Goal: Check status

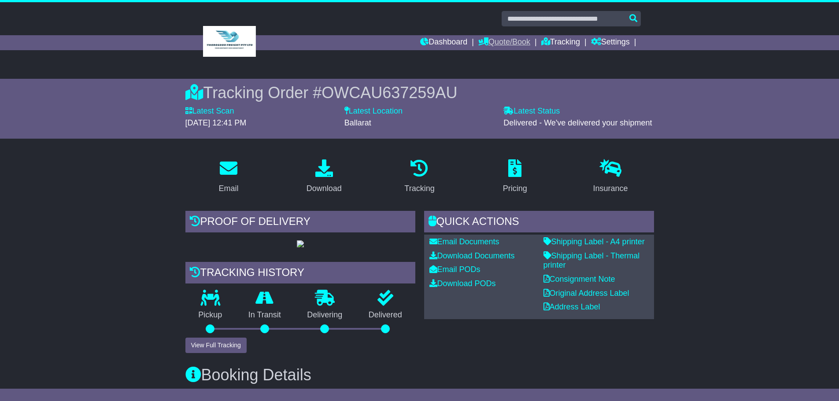
click at [515, 43] on link "Quote/Book" at bounding box center [504, 42] width 52 height 15
click at [505, 55] on link "Domestic" at bounding box center [514, 58] width 70 height 10
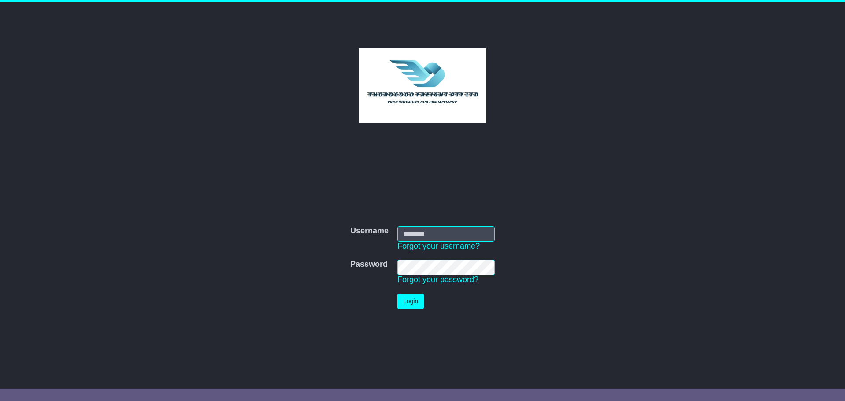
type input "*********"
click at [415, 293] on td "Login" at bounding box center [446, 301] width 106 height 24
click at [409, 302] on button "Login" at bounding box center [411, 301] width 26 height 15
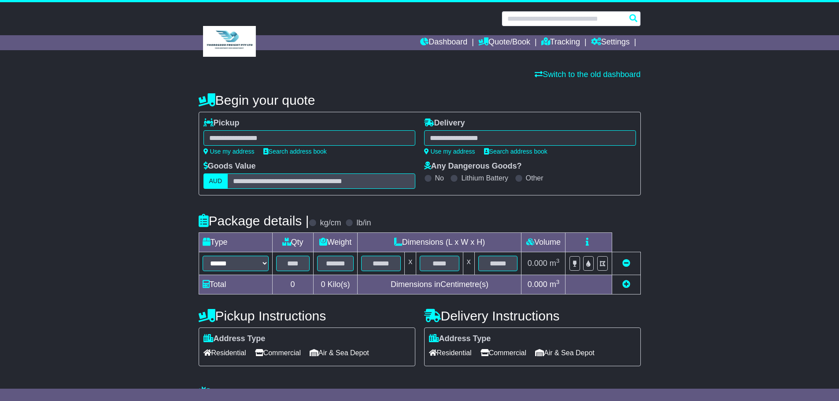
click at [554, 23] on input "text" at bounding box center [570, 18] width 139 height 15
paste input "**********"
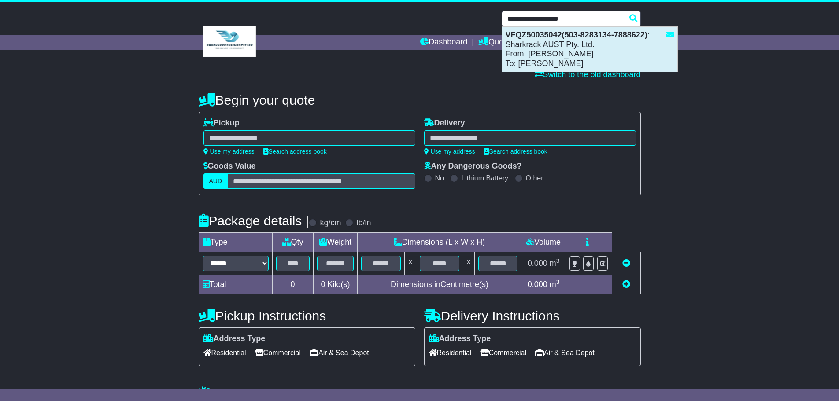
click at [555, 49] on div "VFQZ50035042(503-8283134-7888622) : Sharkrack AUST Pty. Ltd. From: Jimmy Lu To:…" at bounding box center [589, 49] width 175 height 45
type input "**********"
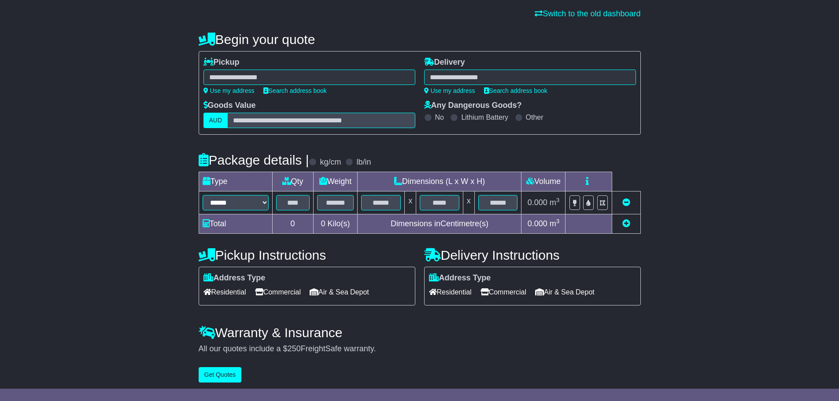
scroll to position [64, 0]
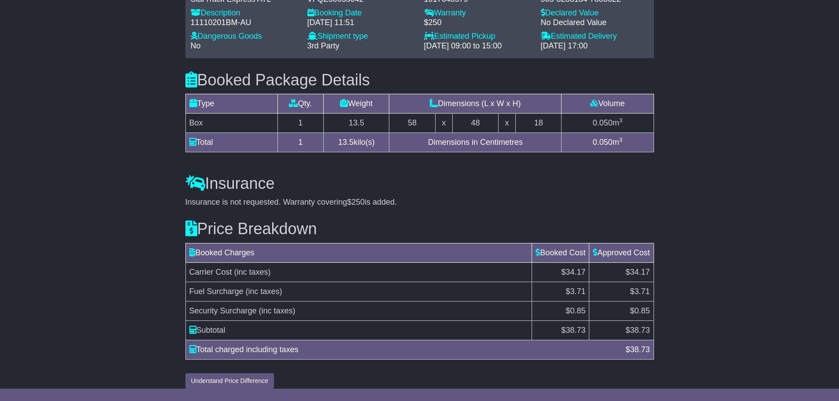
scroll to position [387, 0]
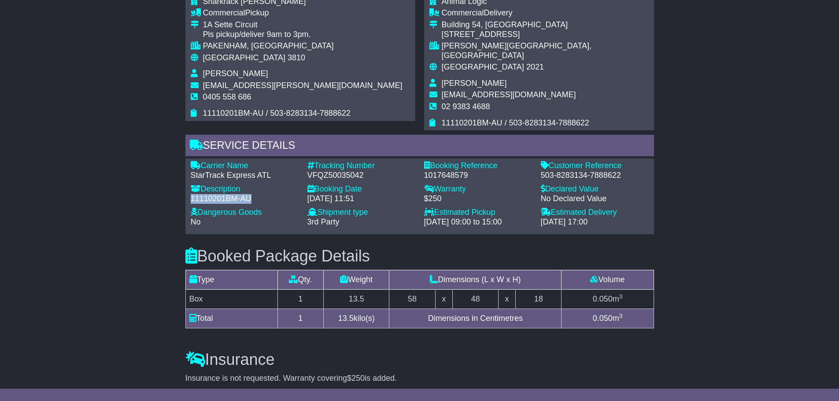
drag, startPoint x: 190, startPoint y: 191, endPoint x: 253, endPoint y: 189, distance: 63.0
click at [253, 189] on div "Description - 11110201BM-AU" at bounding box center [244, 195] width 117 height 23
copy div "11110201BM-AU"
click at [622, 247] on h3 "Booked Package Details (nonstackable)" at bounding box center [419, 256] width 468 height 18
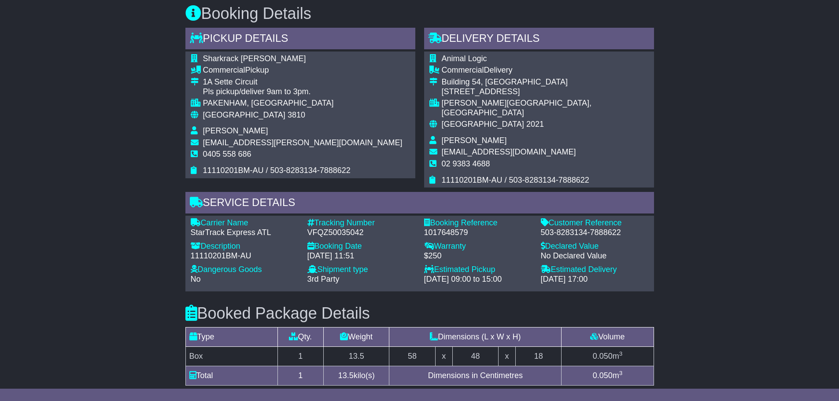
scroll to position [255, 0]
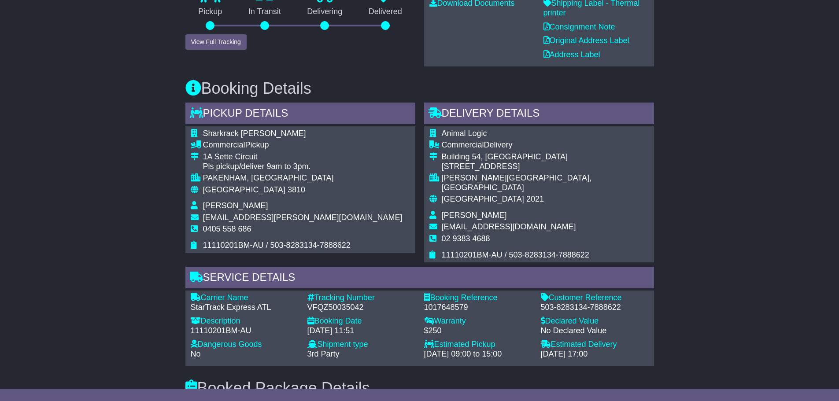
click at [594, 179] on div "Animal Logic Commercial Delivery Building 54, Fox Studios 38 Driver Avenue MOOR…" at bounding box center [539, 194] width 230 height 136
click at [676, 238] on div "Email Download Tracking Pricing Insurance" at bounding box center [419, 301] width 839 height 802
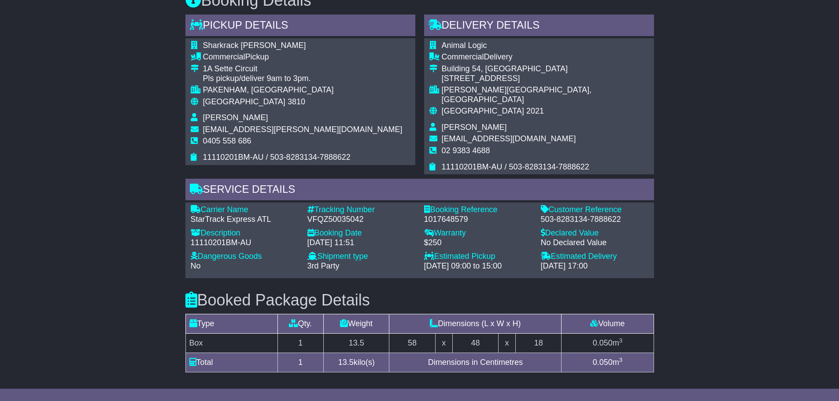
scroll to position [299, 0]
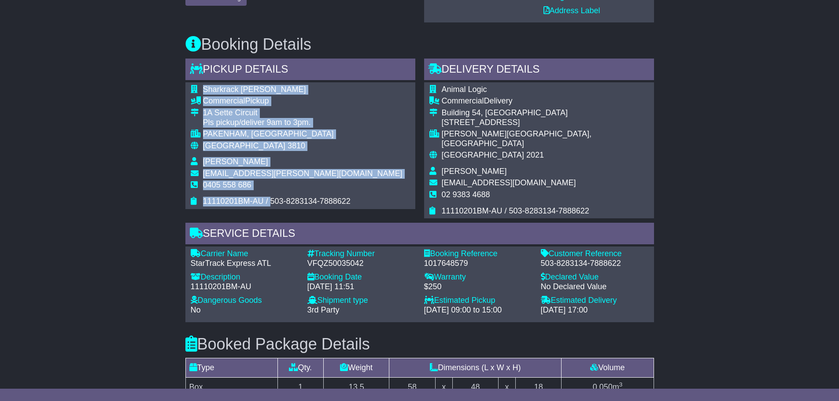
drag, startPoint x: 269, startPoint y: 199, endPoint x: 349, endPoint y: 200, distance: 80.1
click at [349, 200] on div "Sharkrack Mel Commercial Pickup 1A Sette Circuit Pls pickup/deliver 9am to 3pm.…" at bounding box center [300, 145] width 230 height 127
copy table "Sharkrack Mel Commercial Pickup 1A Sette Circuit Pls pickup/deliver 9am to 3pm.…"
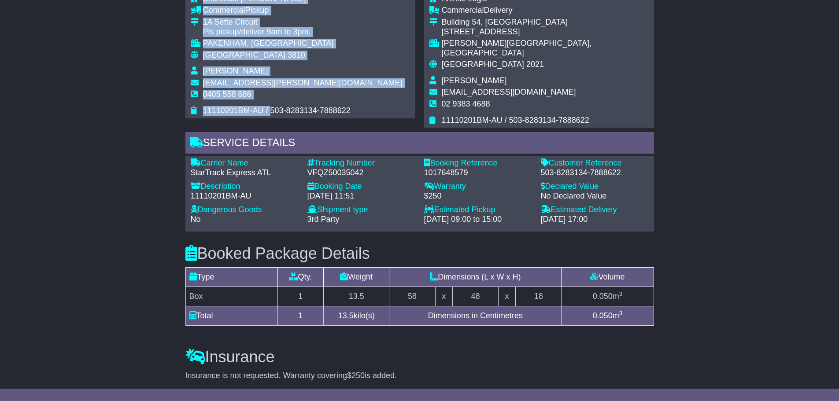
scroll to position [387, 0]
